Goal: Information Seeking & Learning: Learn about a topic

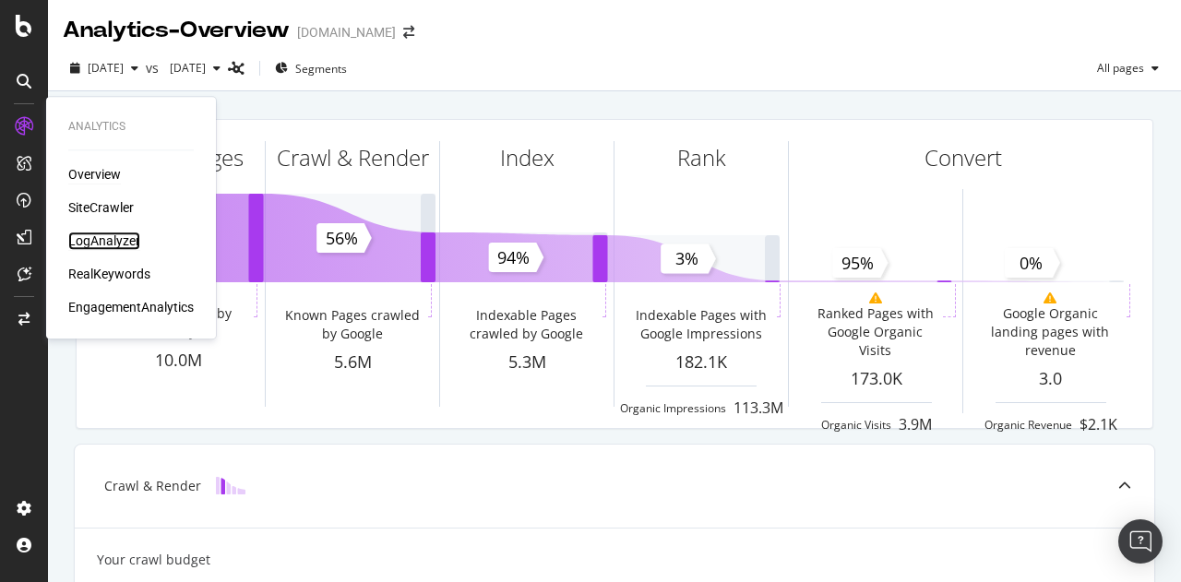
click at [104, 239] on div "LogAnalyzer" at bounding box center [104, 241] width 72 height 18
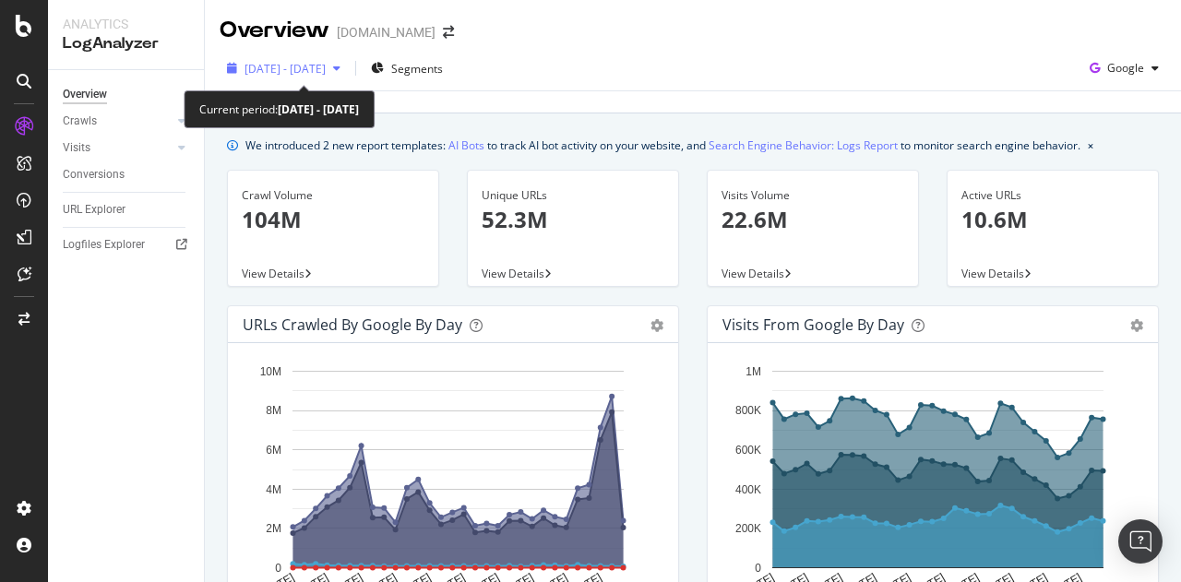
click at [348, 69] on div "button" at bounding box center [337, 68] width 22 height 11
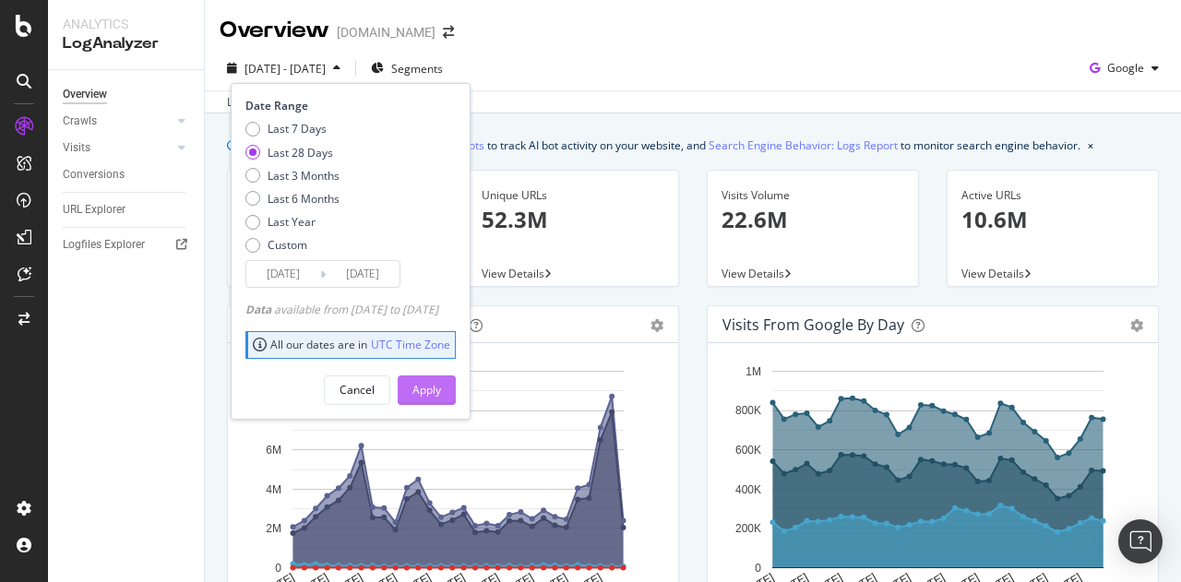
click at [441, 393] on div "Apply" at bounding box center [427, 390] width 29 height 16
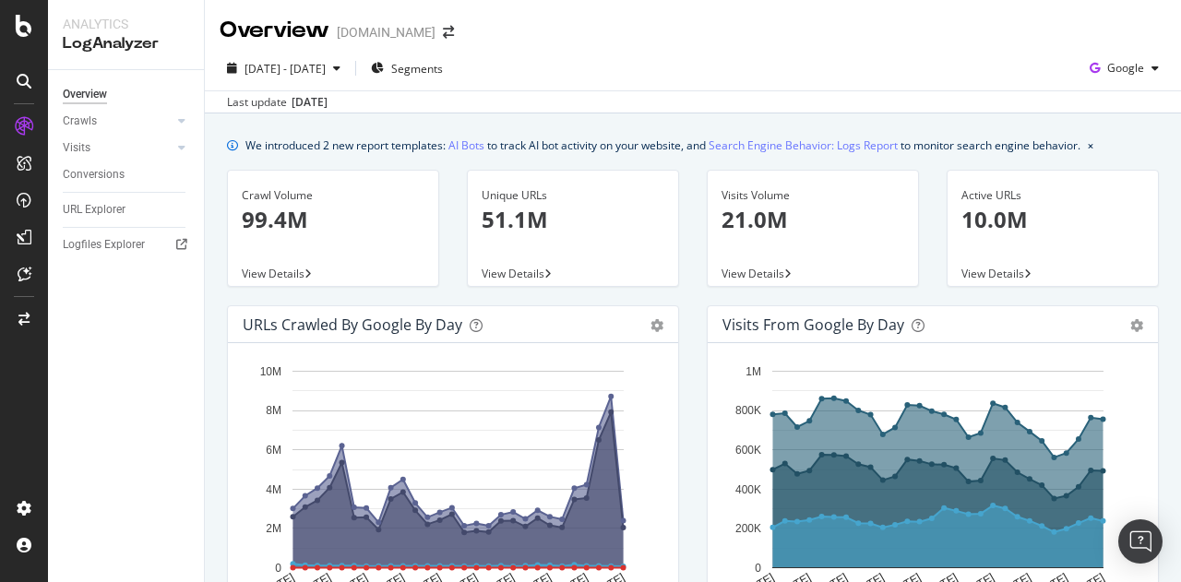
click at [303, 276] on span "View Details" at bounding box center [273, 274] width 63 height 16
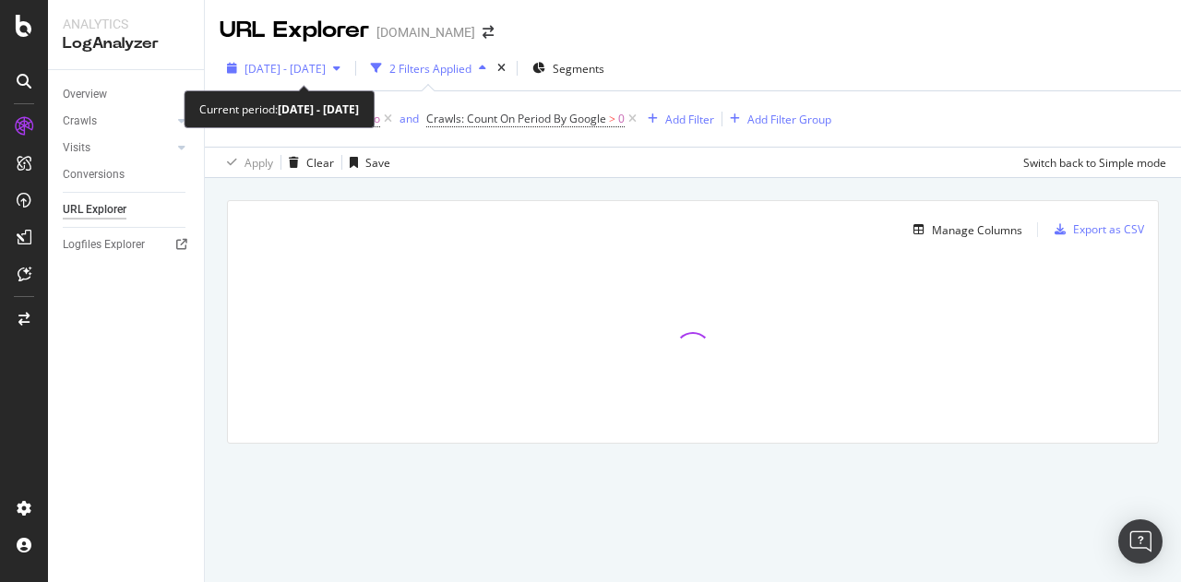
click at [341, 65] on icon "button" at bounding box center [336, 68] width 7 height 11
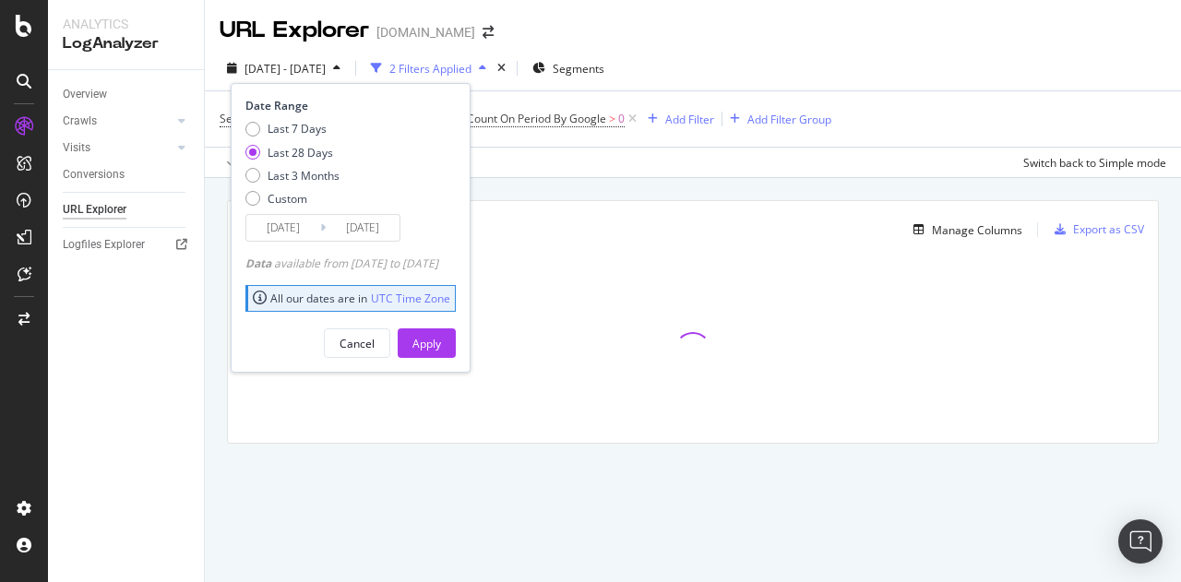
click at [341, 232] on input "[DATE]" at bounding box center [363, 228] width 74 height 26
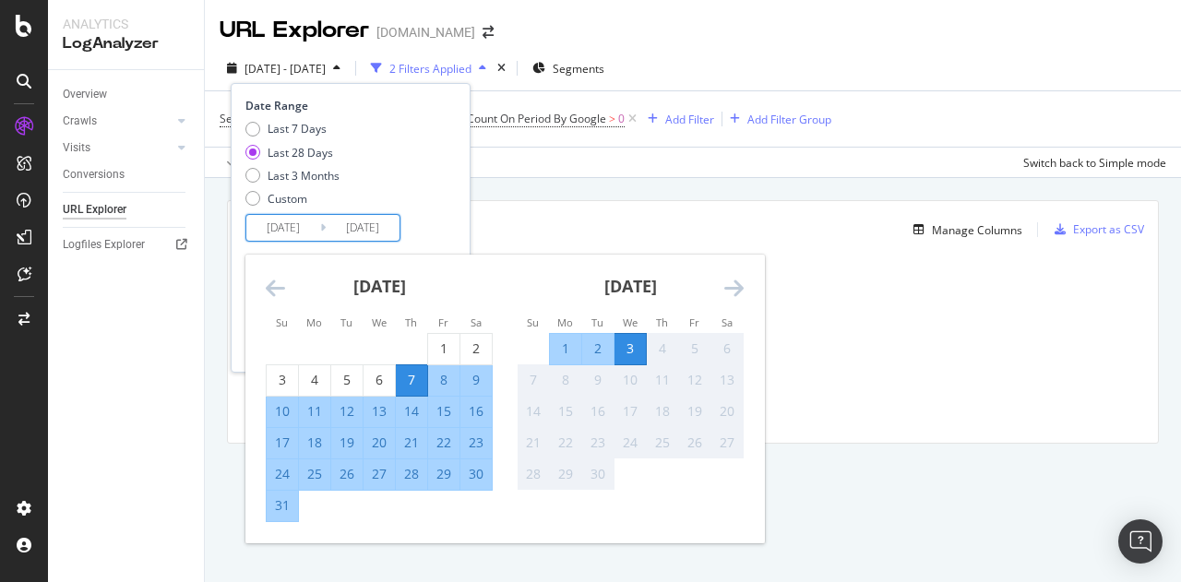
click at [622, 353] on div "3" at bounding box center [630, 349] width 31 height 18
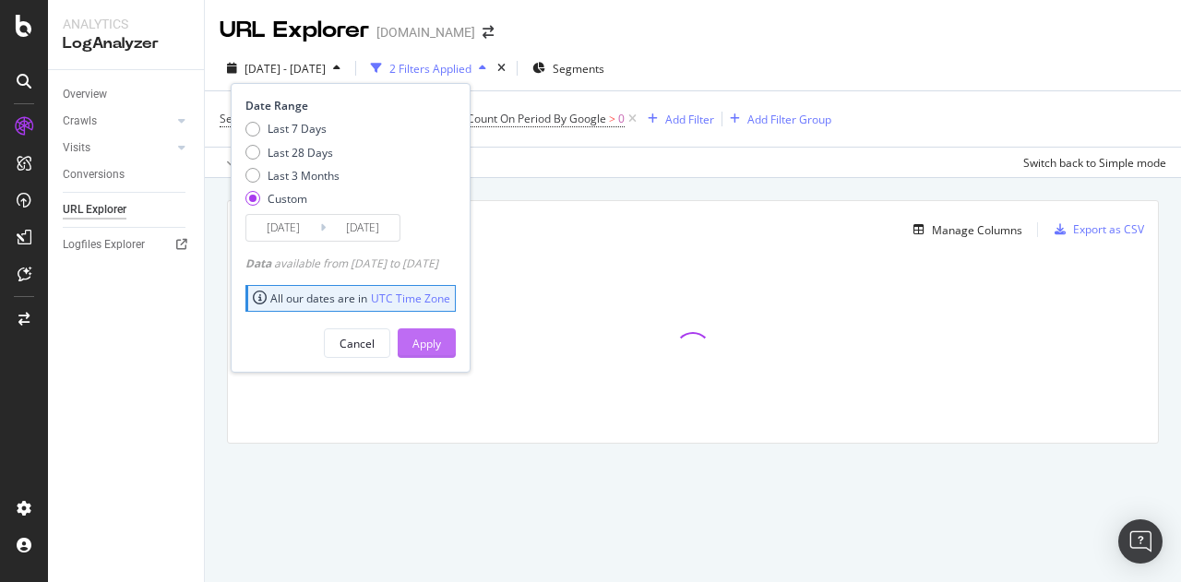
click at [441, 345] on div "Apply" at bounding box center [427, 344] width 29 height 16
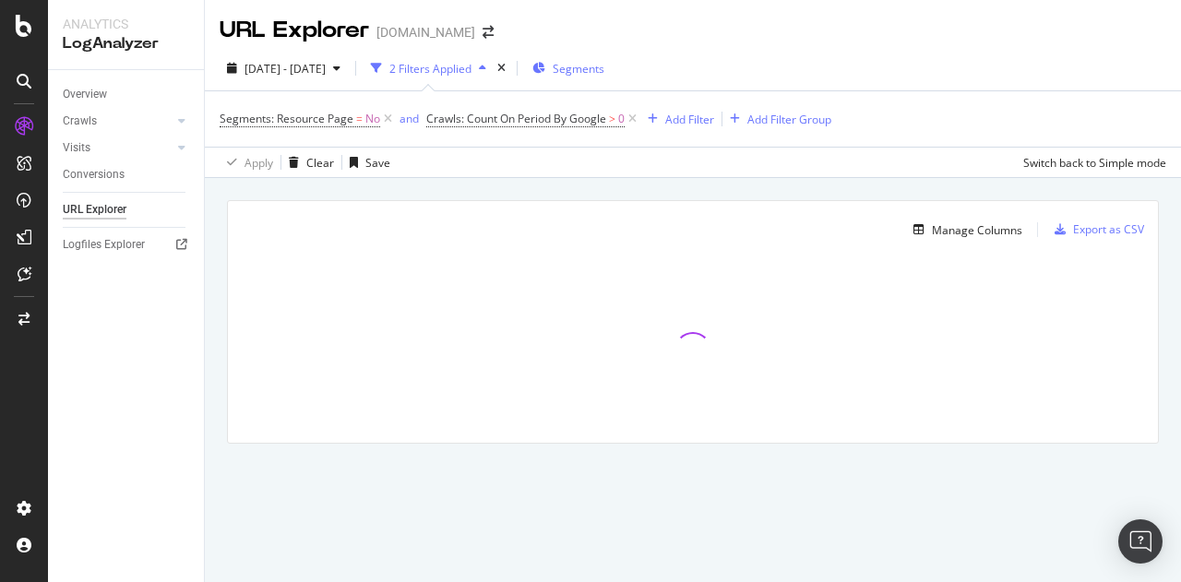
click at [602, 66] on span "Segments" at bounding box center [579, 69] width 52 height 16
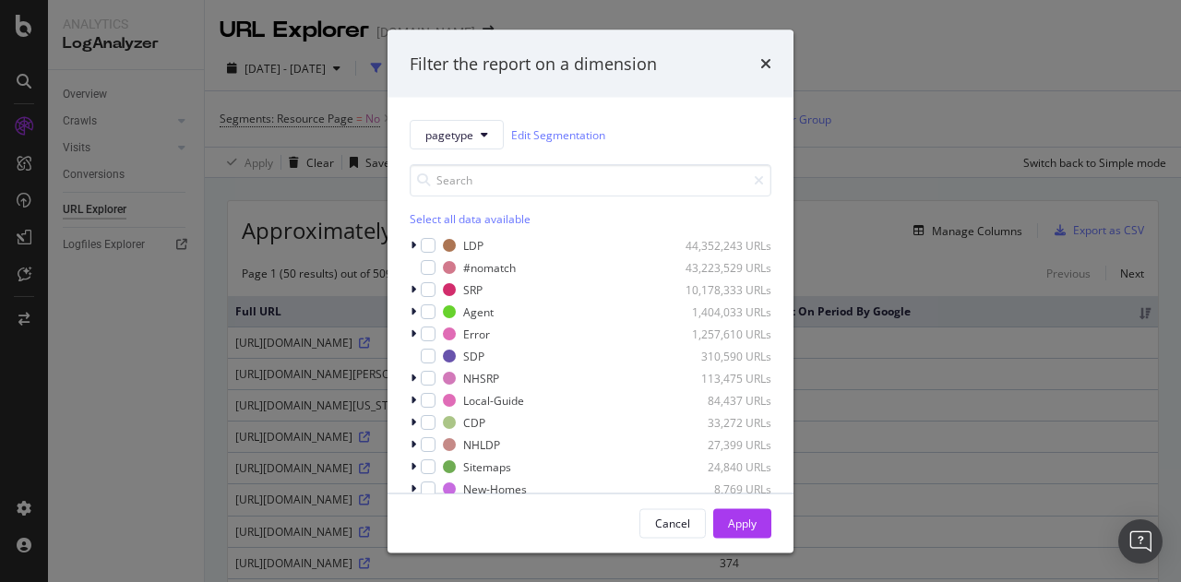
click at [759, 180] on div "pagetype Edit Segmentation Select all data available LDP 44,352,243 URLs #nomat…" at bounding box center [591, 295] width 406 height 395
click at [767, 57] on icon "times" at bounding box center [765, 63] width 11 height 15
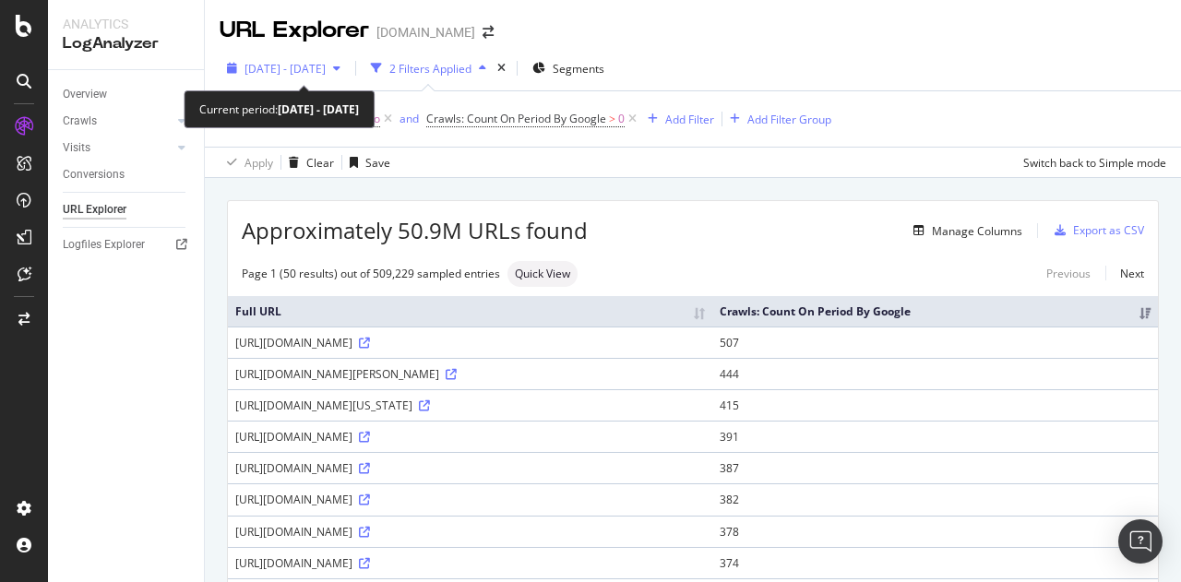
click at [284, 71] on span "[DATE] - [DATE]" at bounding box center [285, 69] width 81 height 16
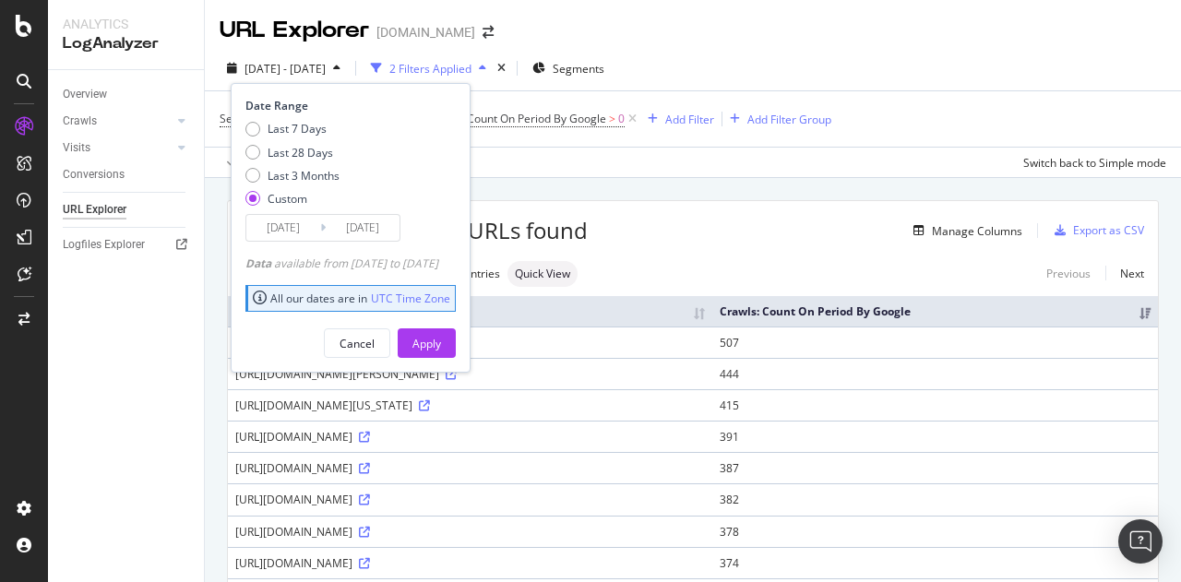
click at [279, 231] on input "[DATE]" at bounding box center [283, 228] width 74 height 26
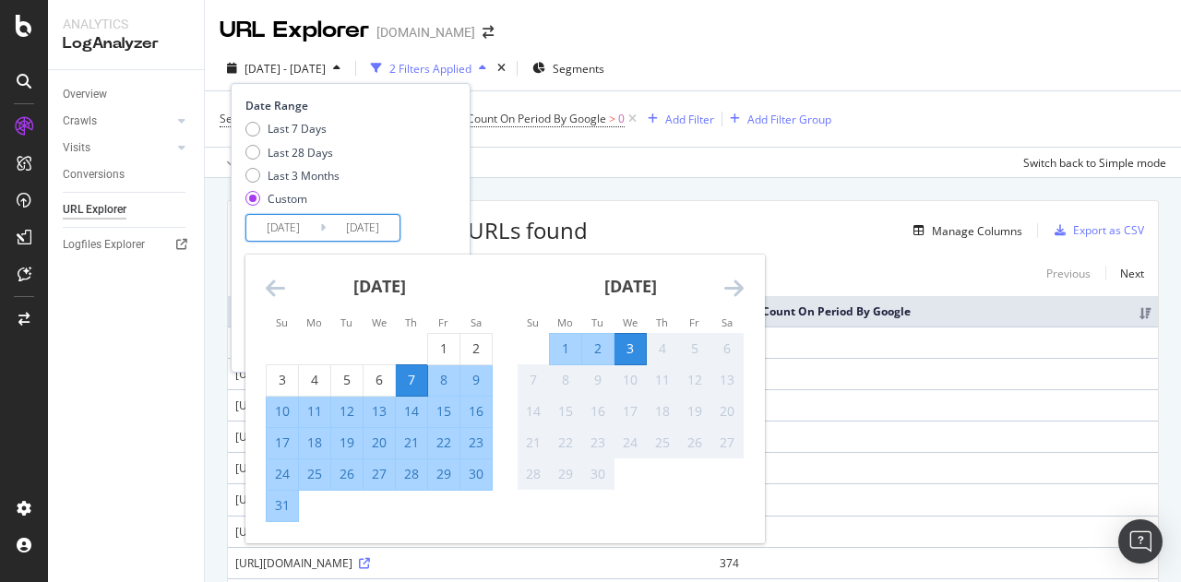
click at [633, 348] on div "3" at bounding box center [630, 349] width 31 height 18
type input "[DATE]"
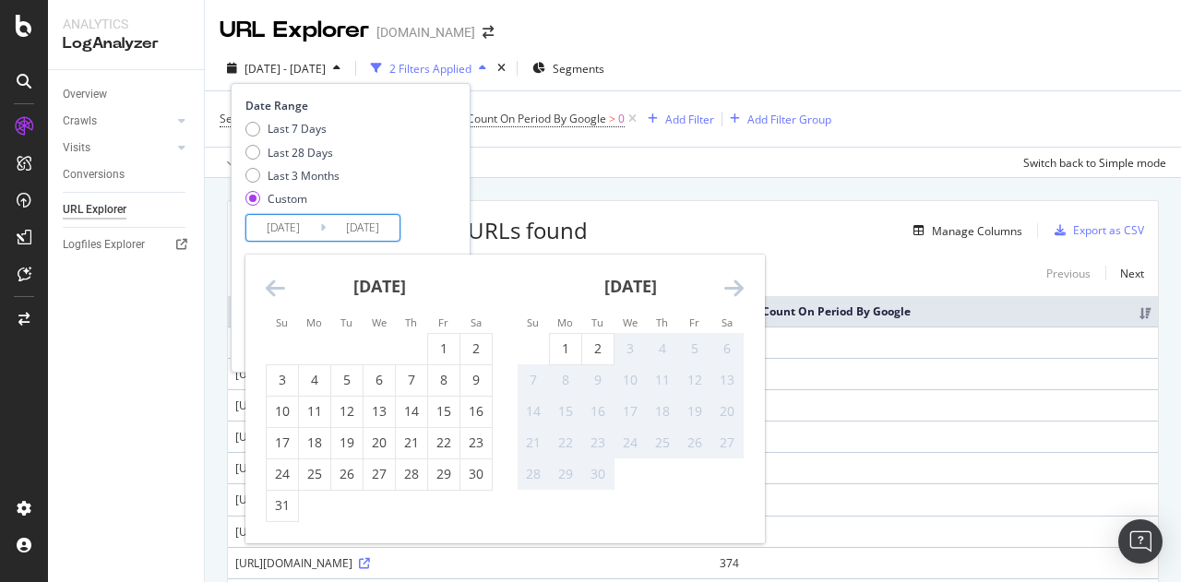
click at [634, 350] on div "3" at bounding box center [630, 349] width 31 height 18
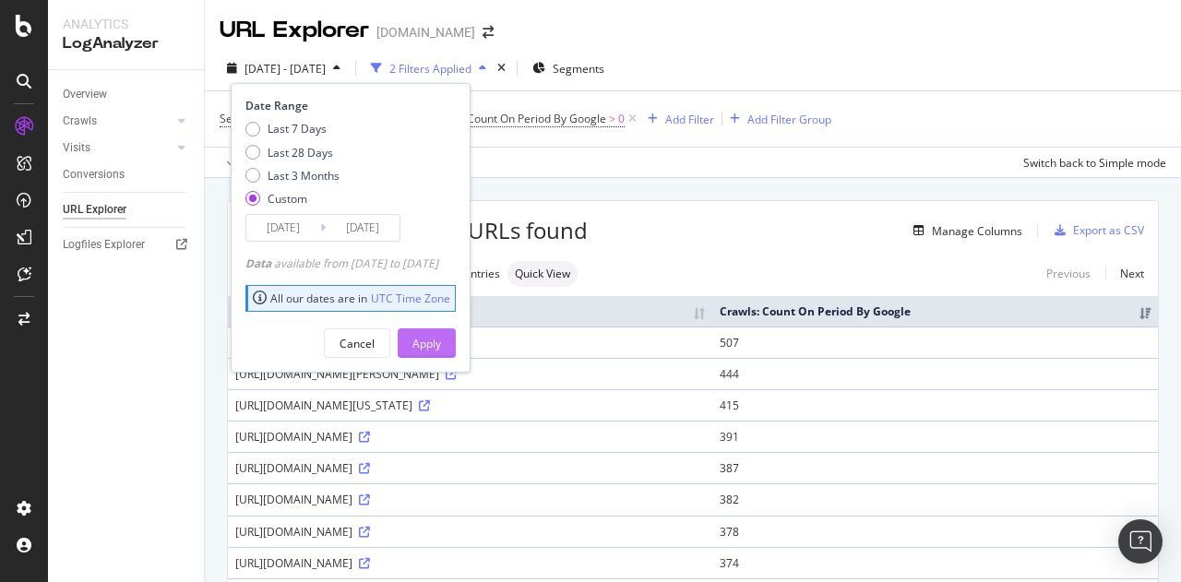
click at [441, 347] on div "Apply" at bounding box center [427, 344] width 29 height 16
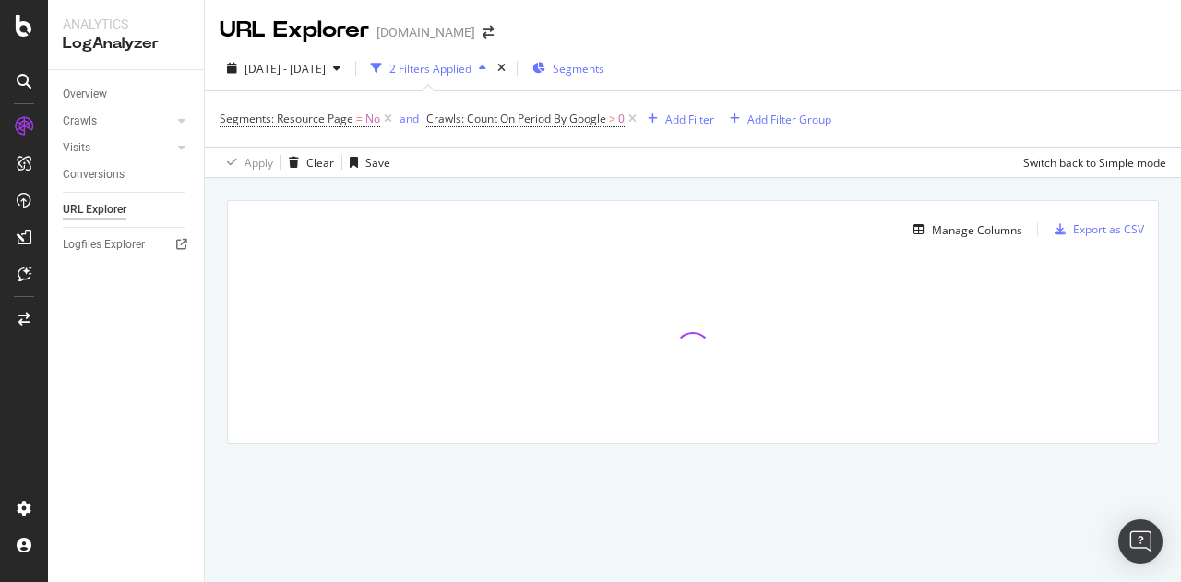
click at [605, 67] on span "Segments" at bounding box center [579, 69] width 52 height 16
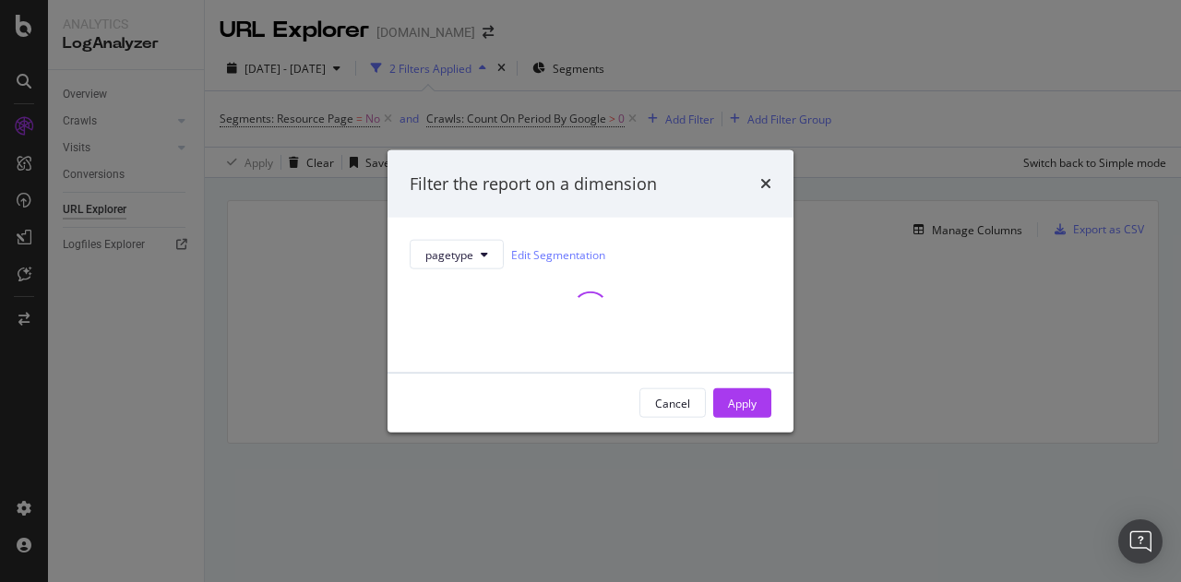
click at [760, 182] on div "Filter the report on a dimension" at bounding box center [591, 184] width 362 height 24
click at [763, 184] on icon "times" at bounding box center [765, 183] width 11 height 15
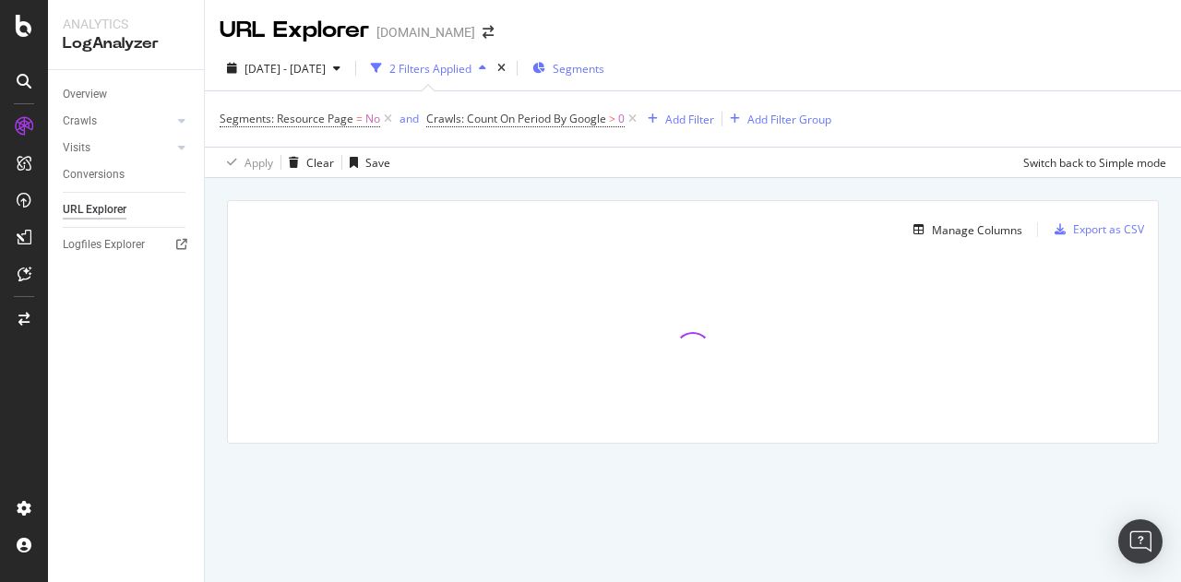
click at [605, 75] on span "Segments" at bounding box center [579, 69] width 52 height 16
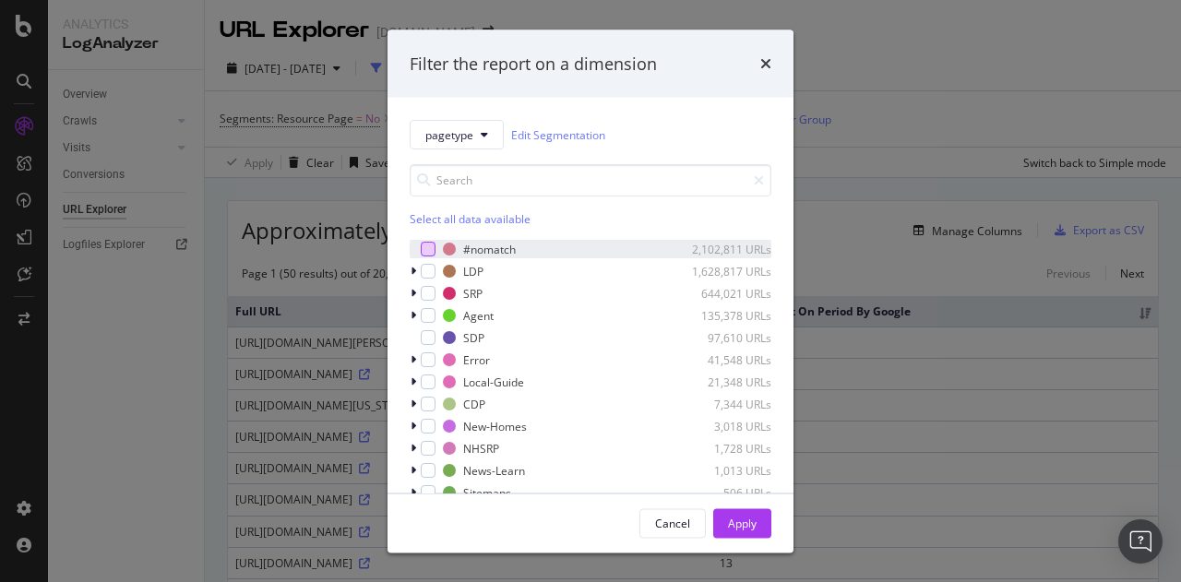
click at [430, 251] on div "modal" at bounding box center [428, 249] width 15 height 15
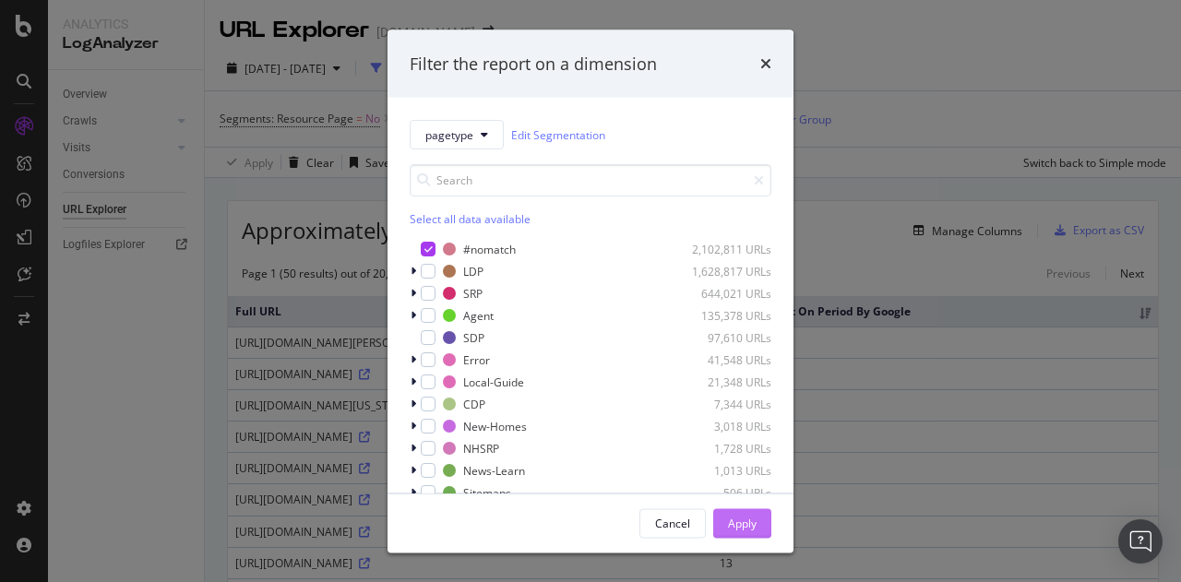
click at [742, 514] on div "Apply" at bounding box center [742, 523] width 29 height 28
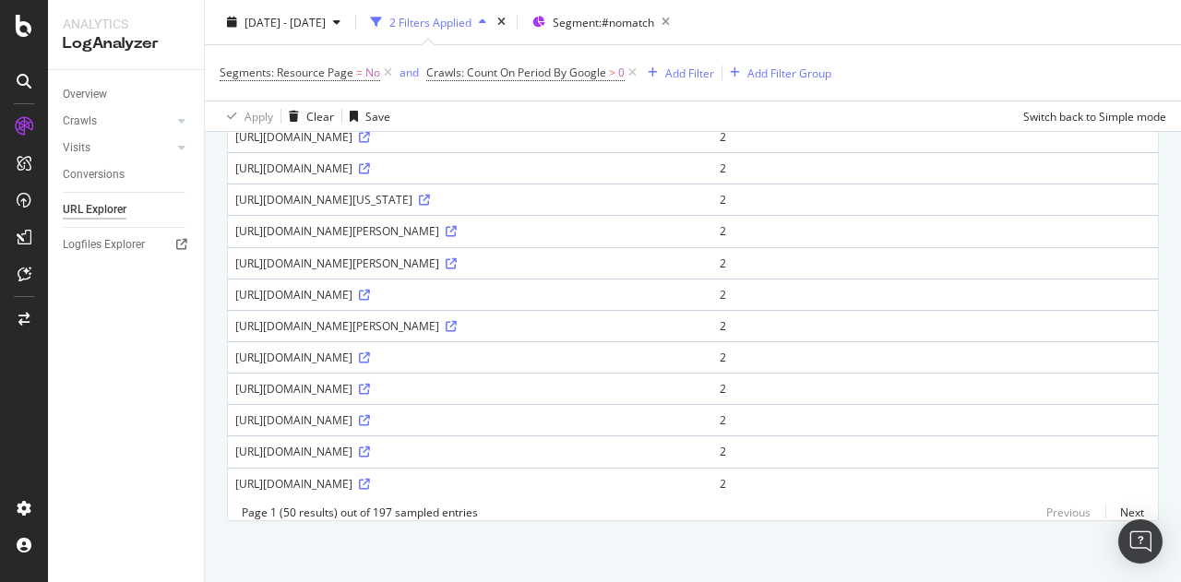
scroll to position [1403, 0]
click at [1114, 510] on link "Next" at bounding box center [1125, 512] width 39 height 27
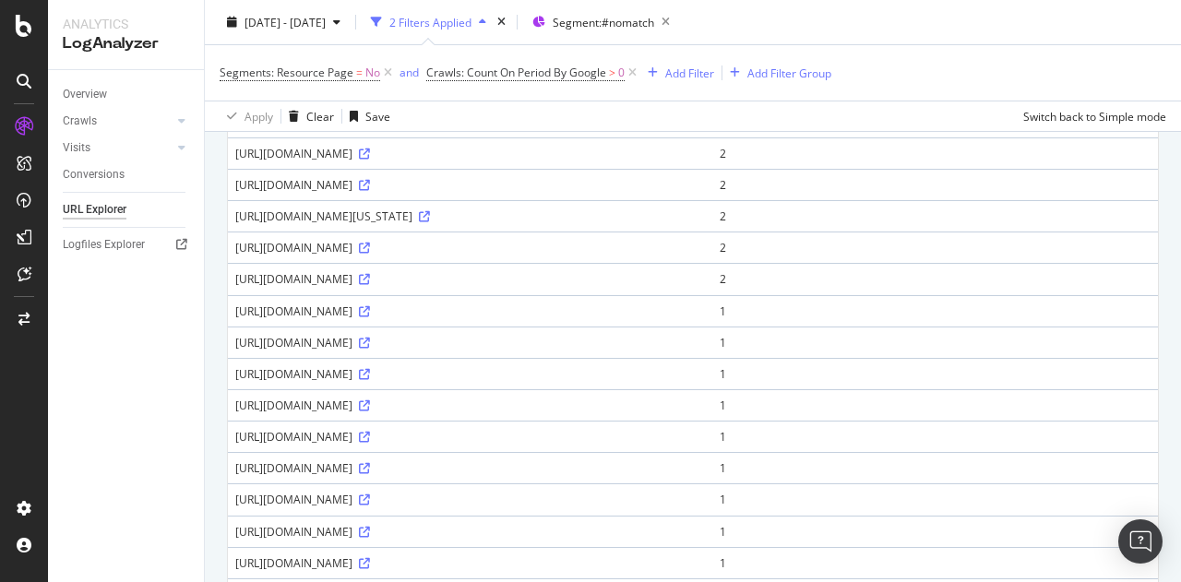
scroll to position [661, 0]
click at [381, 414] on div "[URL][DOMAIN_NAME]" at bounding box center [470, 407] width 470 height 16
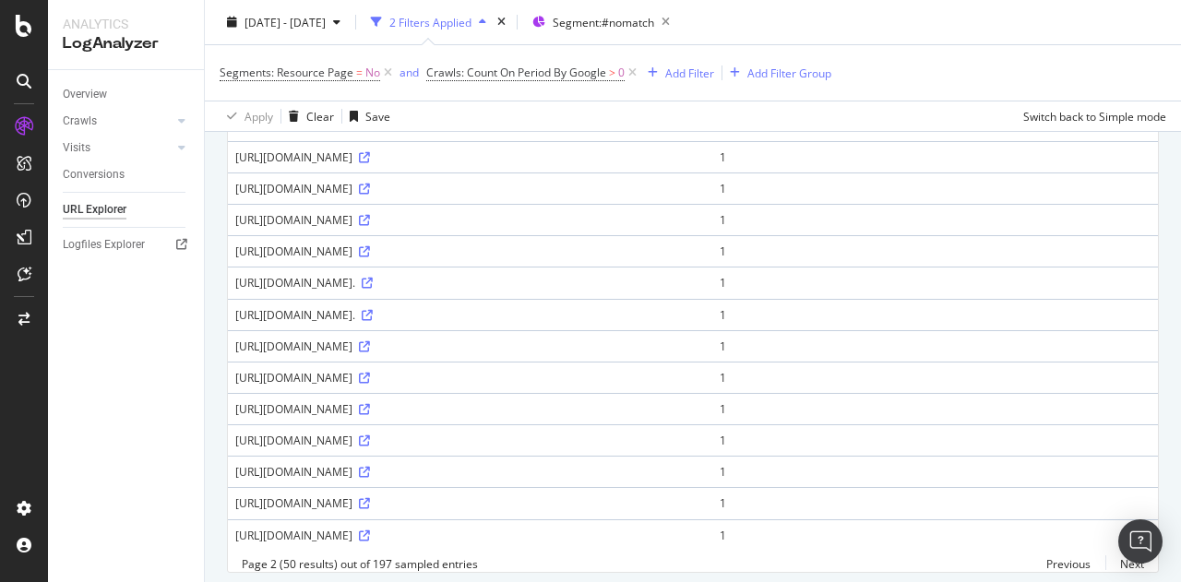
scroll to position [1359, 0]
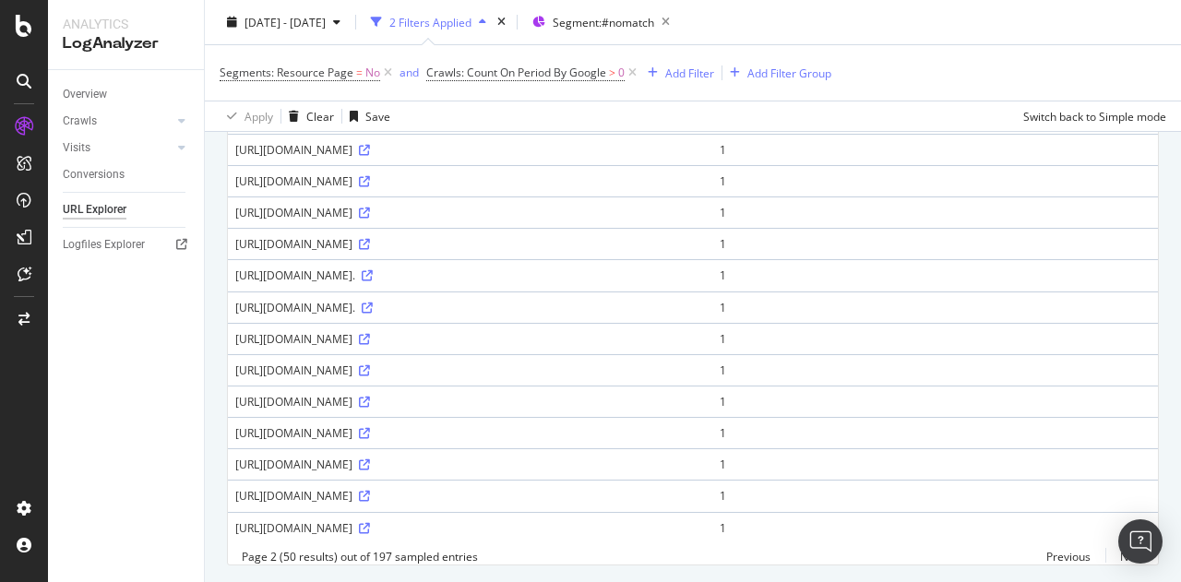
click at [422, 316] on div "[URL][DOMAIN_NAME]." at bounding box center [470, 308] width 470 height 16
click at [371, 316] on div "[URL][DOMAIN_NAME]." at bounding box center [470, 308] width 470 height 16
click at [373, 281] on icon at bounding box center [367, 275] width 11 height 11
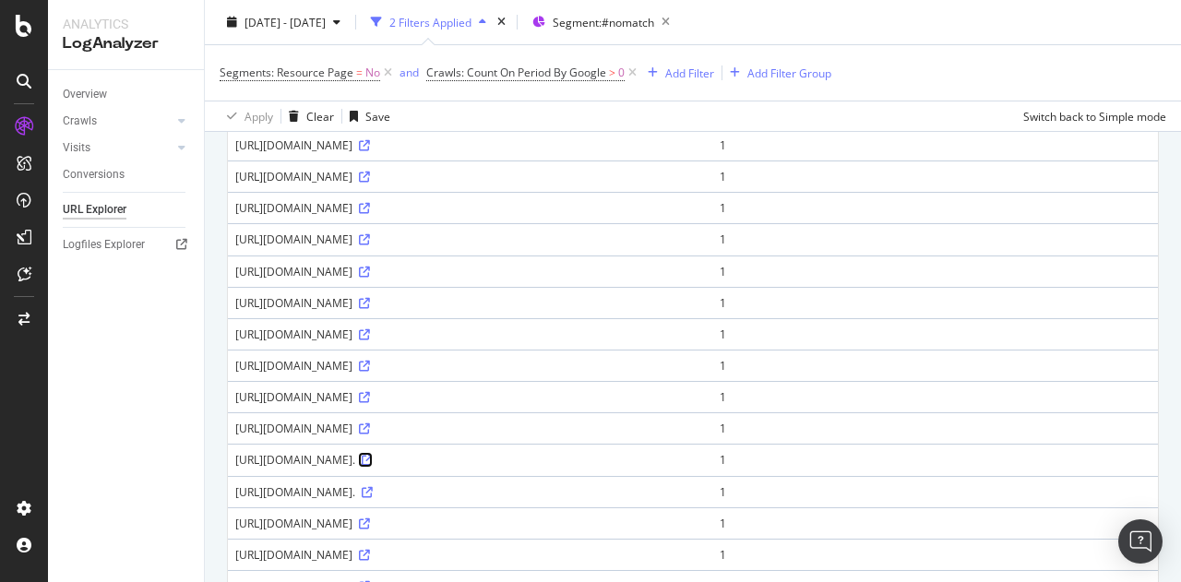
scroll to position [1174, 0]
click at [696, 75] on div "Add Filter" at bounding box center [689, 73] width 49 height 16
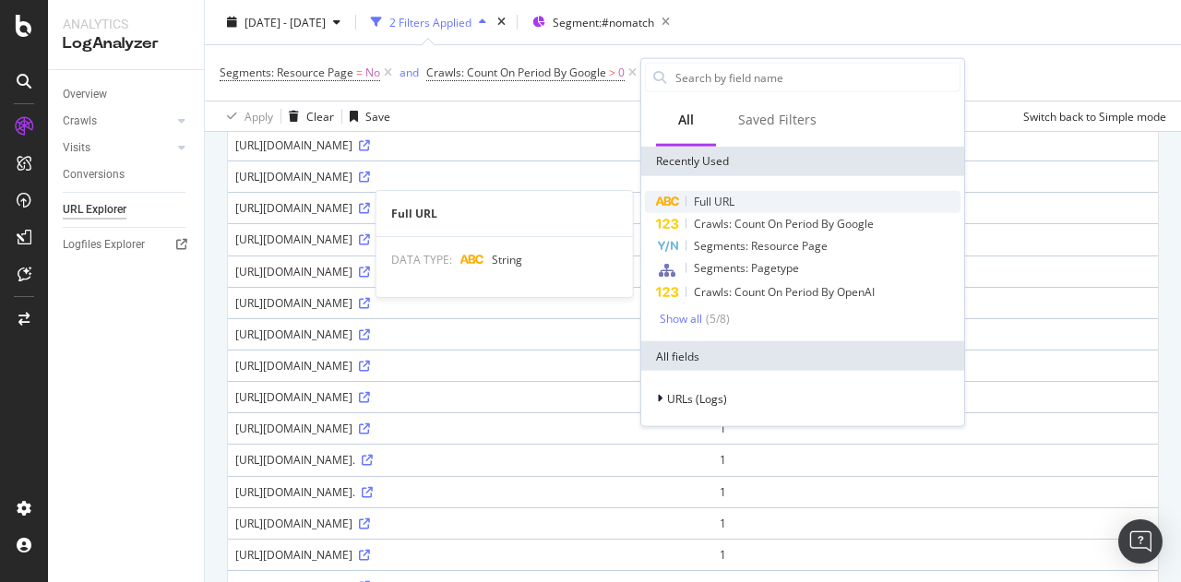
click at [753, 199] on div "Full URL" at bounding box center [803, 202] width 316 height 22
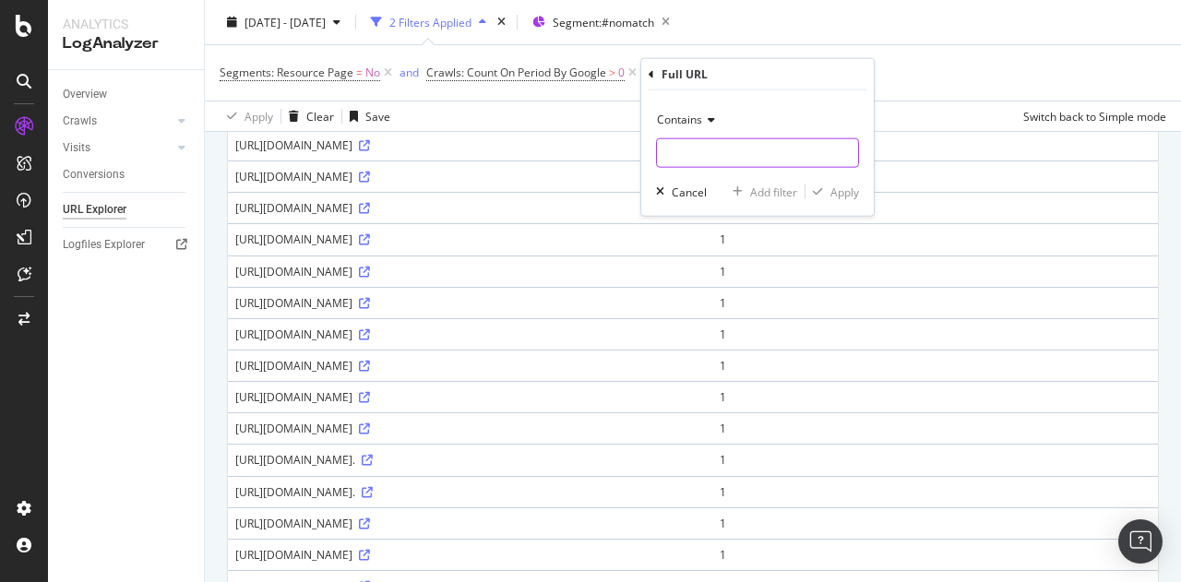
click at [701, 156] on input "text" at bounding box center [757, 153] width 201 height 30
type input "utm"
click at [834, 185] on div "Apply" at bounding box center [845, 192] width 29 height 16
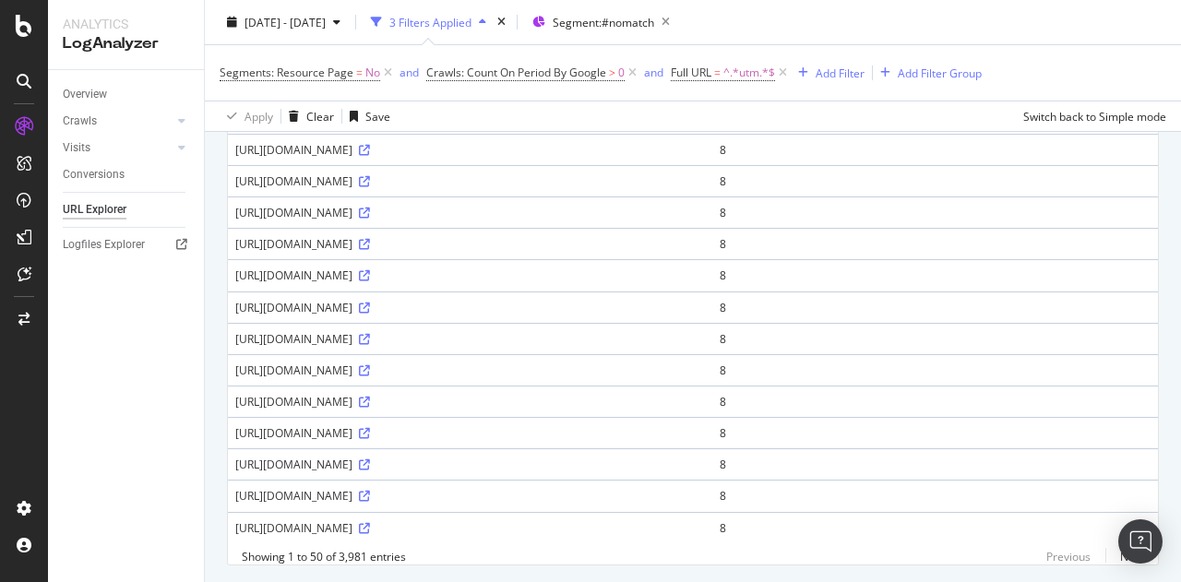
scroll to position [1403, 0]
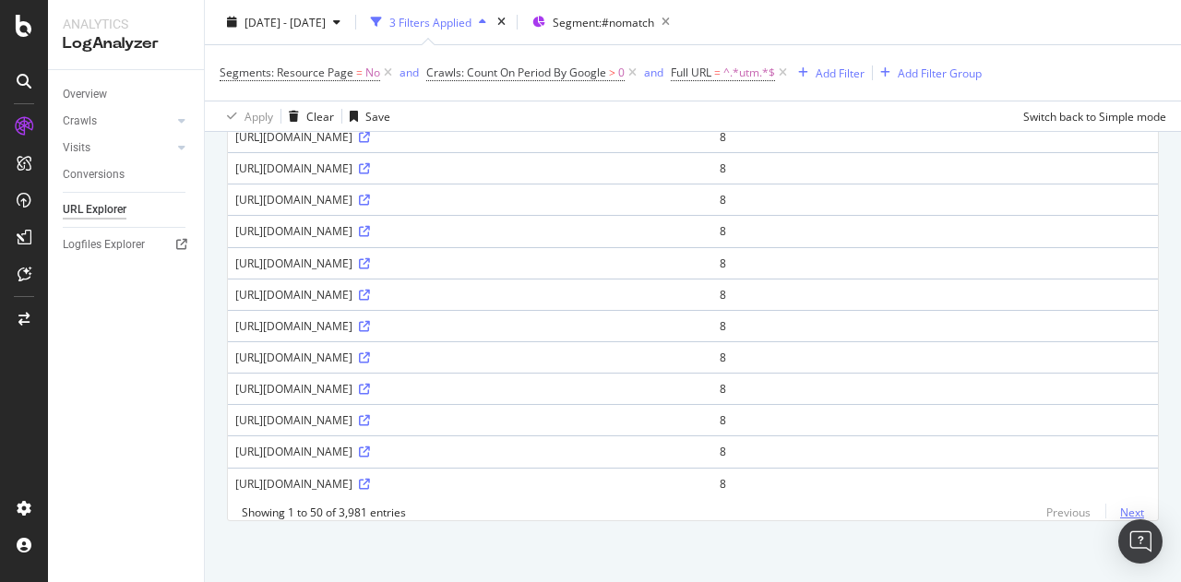
click at [1111, 510] on link "Next" at bounding box center [1125, 512] width 39 height 27
click at [757, 77] on span "^.*utm.*$" at bounding box center [750, 73] width 52 height 26
click at [722, 187] on div "Cancel" at bounding box center [719, 188] width 35 height 16
click at [734, 73] on span "^.*utm.*$" at bounding box center [750, 73] width 52 height 26
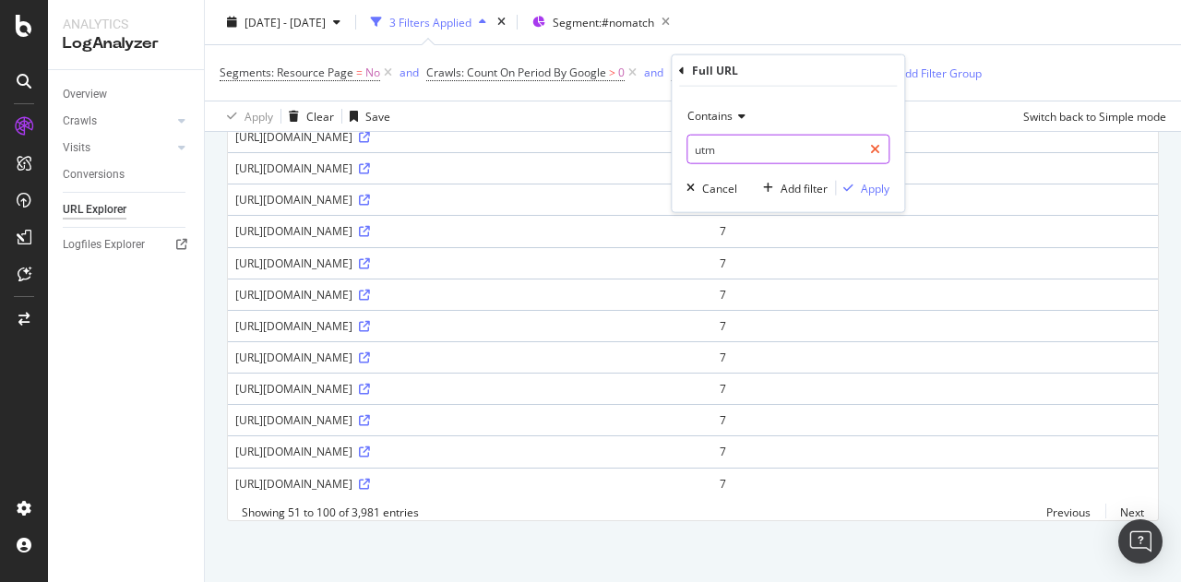
click at [873, 148] on icon at bounding box center [875, 149] width 10 height 13
click at [853, 23] on div "[DATE] - [DATE] 3 Filters Applied Segment: #nomatch" at bounding box center [693, 25] width 976 height 37
click at [788, 71] on icon at bounding box center [783, 73] width 16 height 18
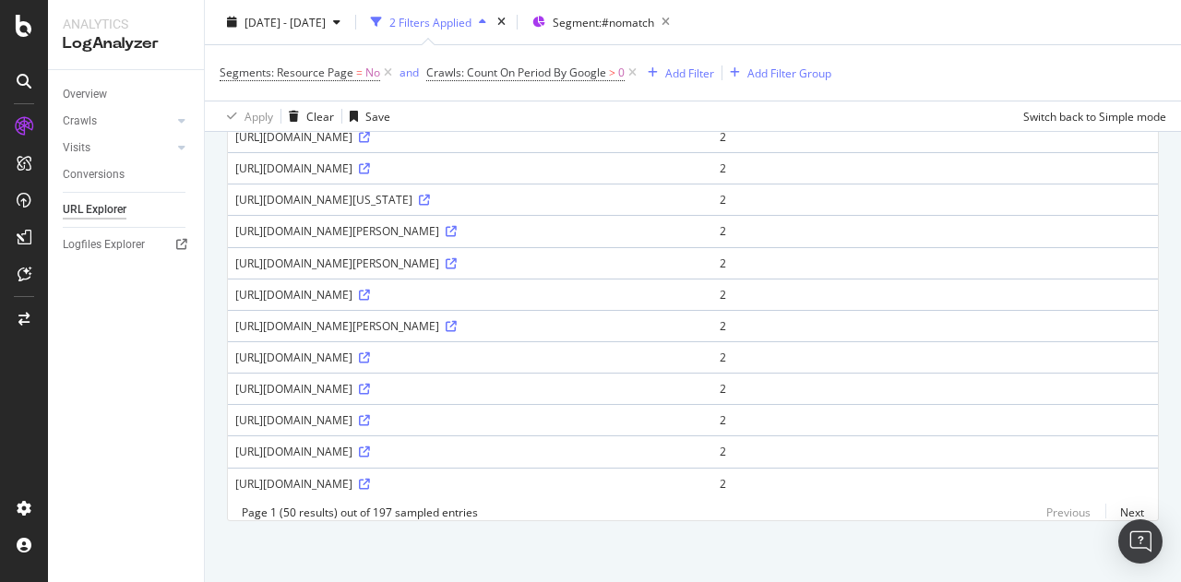
scroll to position [1403, 0]
click at [1114, 510] on link "Next" at bounding box center [1125, 512] width 39 height 27
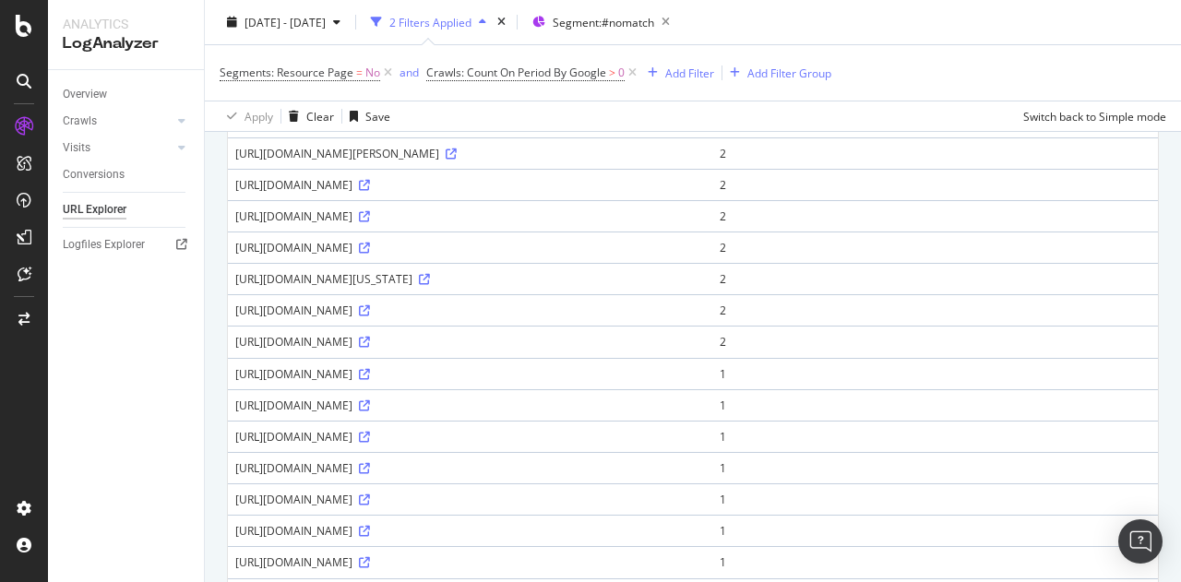
scroll to position [603, 0]
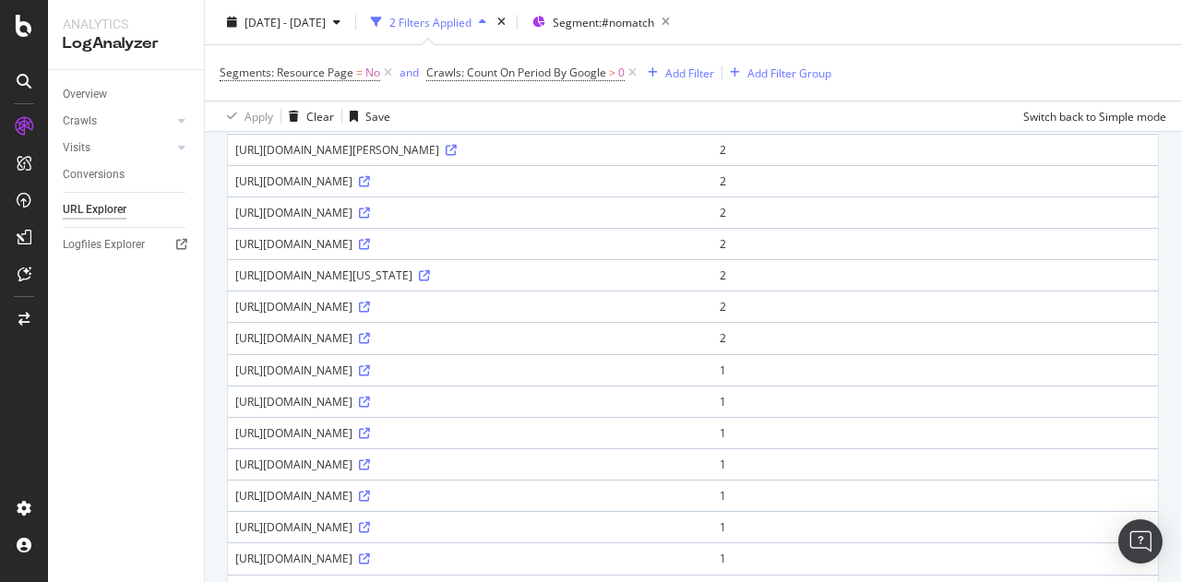
click at [447, 473] on div "[URL][DOMAIN_NAME]" at bounding box center [470, 465] width 470 height 16
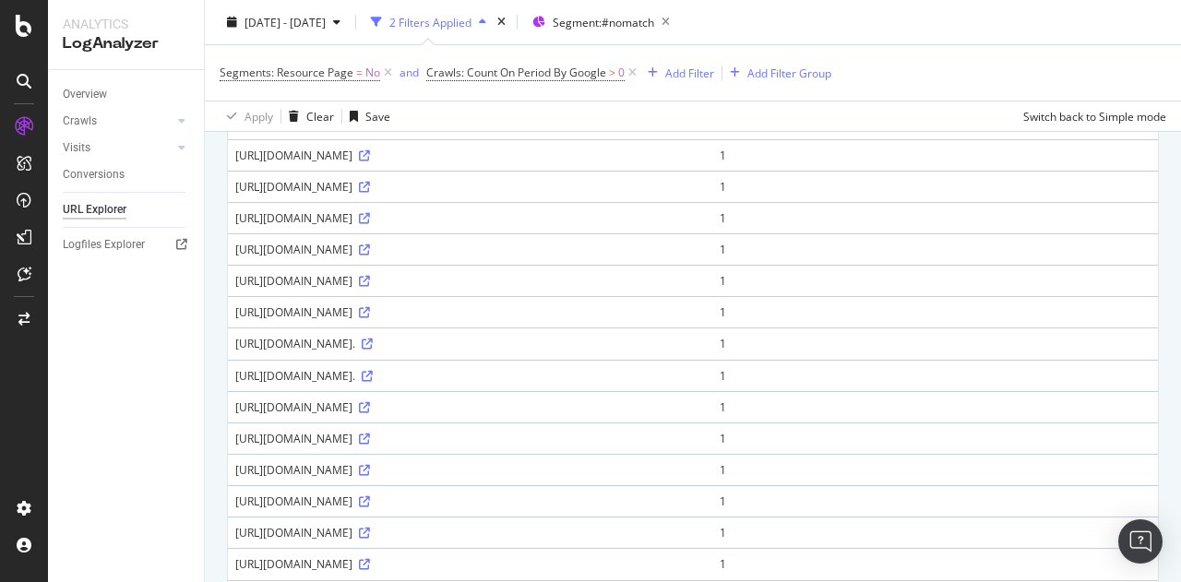
scroll to position [1293, 0]
click at [471, 381] on div "[URL][DOMAIN_NAME]." at bounding box center [470, 373] width 470 height 16
click at [705, 381] on div "[URL][DOMAIN_NAME]." at bounding box center [470, 373] width 470 height 16
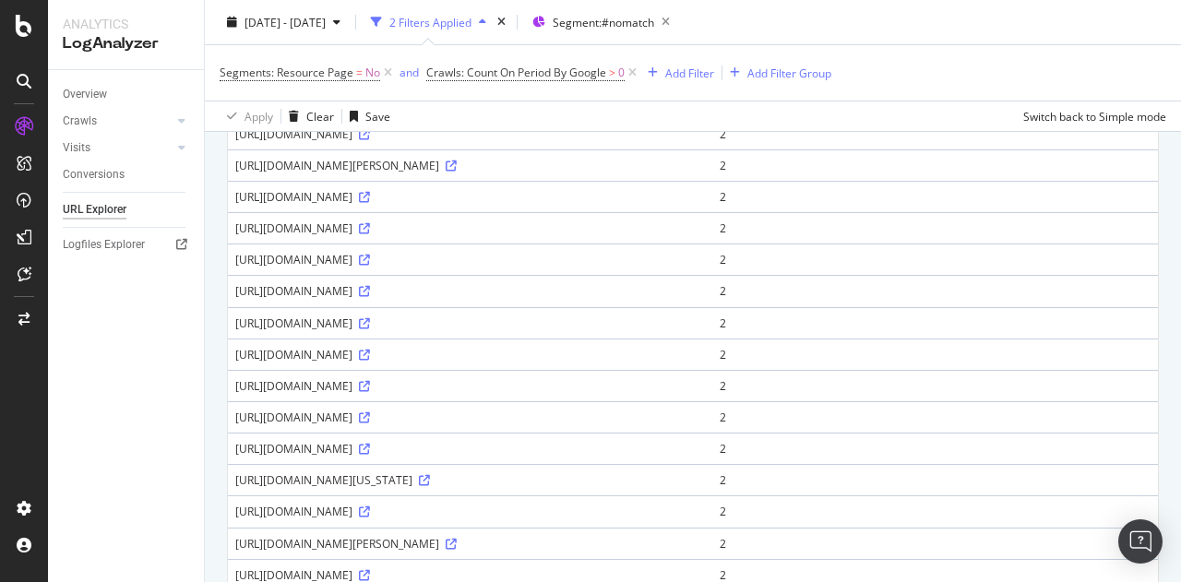
scroll to position [0, 0]
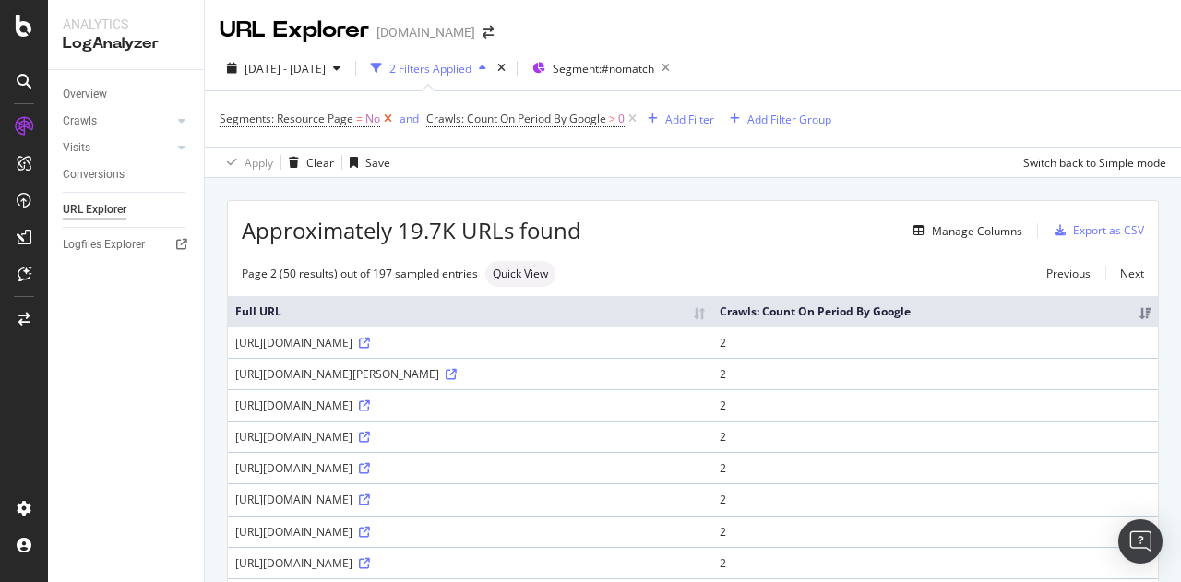
click at [388, 117] on icon at bounding box center [388, 119] width 16 height 18
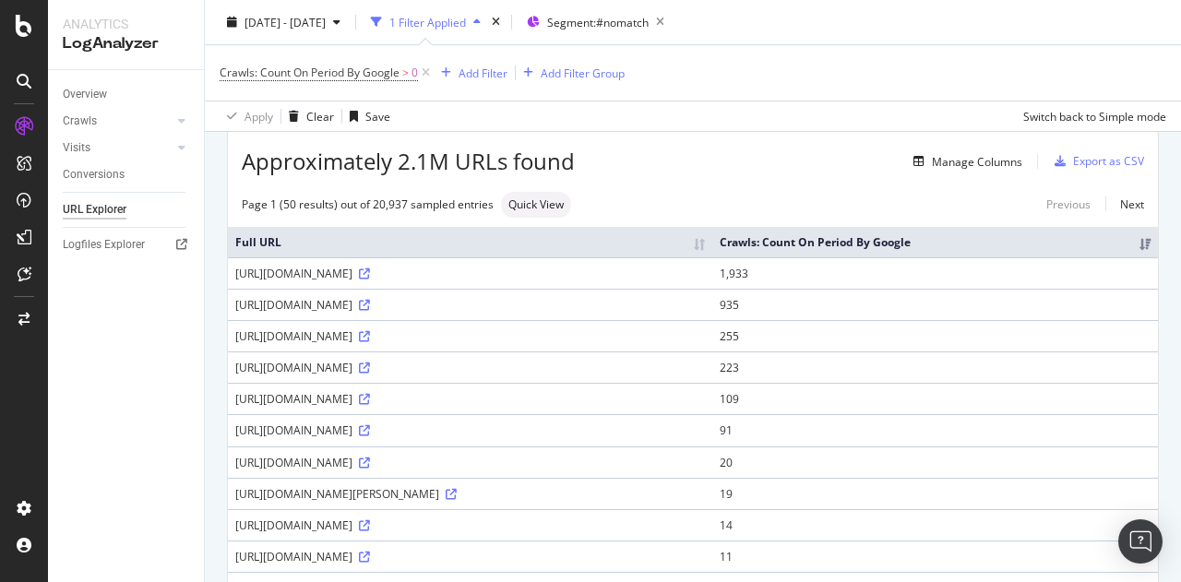
scroll to position [47, 0]
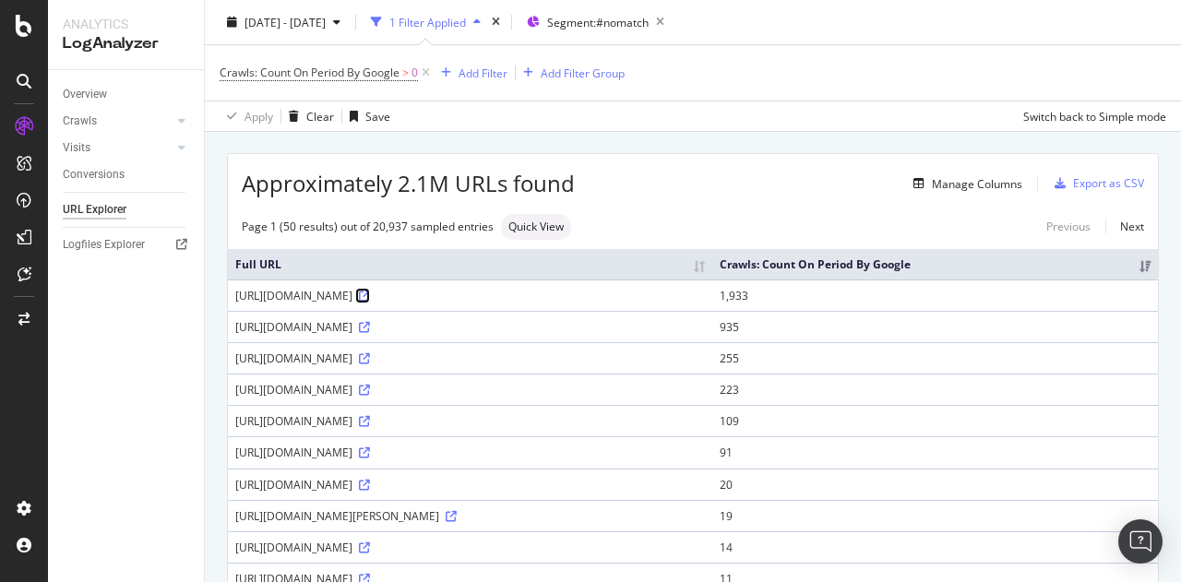
click at [370, 297] on icon at bounding box center [364, 296] width 11 height 11
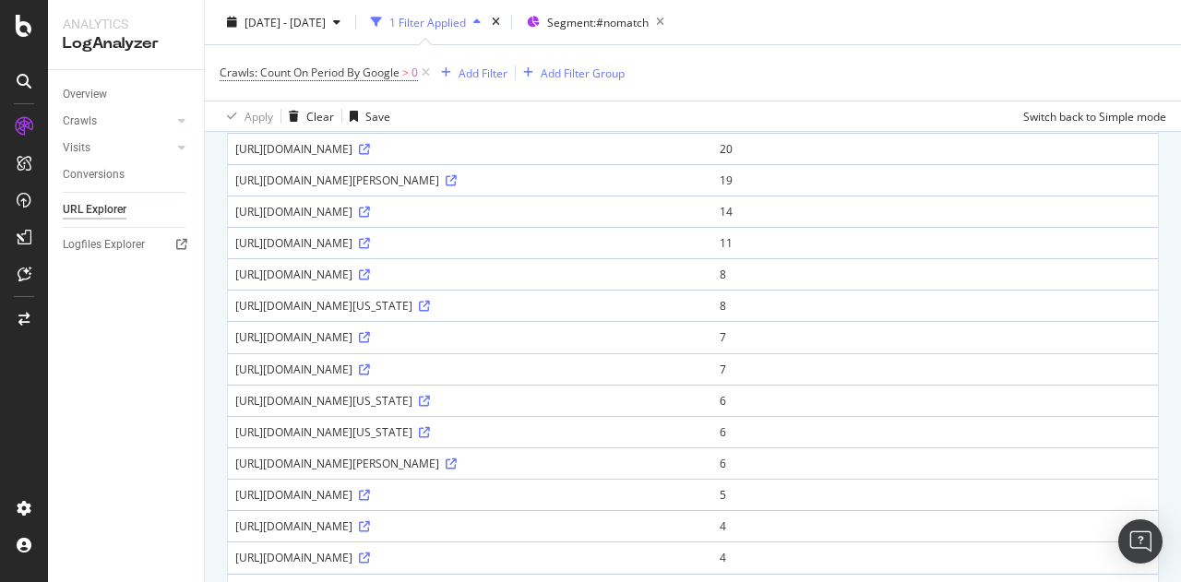
scroll to position [376, 0]
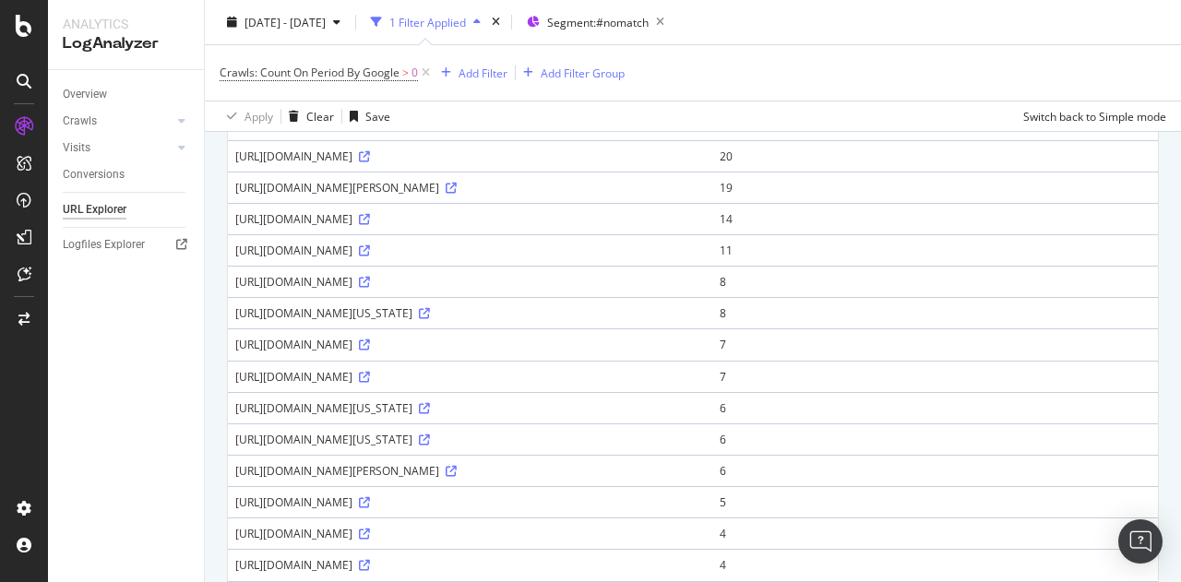
click at [158, 507] on div "Overview Crawls Daily Distribution Segments Distribution HTTP Codes Resources V…" at bounding box center [126, 326] width 156 height 512
